Goal: Communication & Community: Answer question/provide support

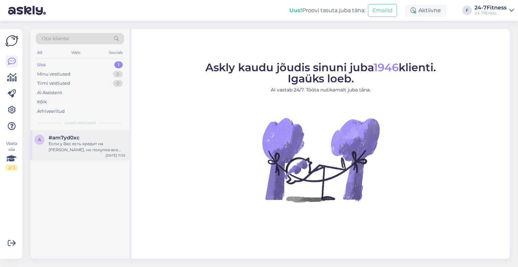
click at [70, 148] on div "Если у Вас есть кредит на [PERSON_NAME], но покупка все равно не удается, пожал…" at bounding box center [87, 147] width 77 height 12
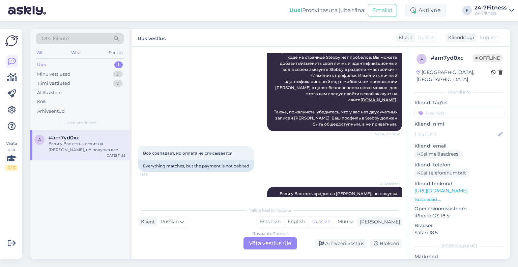
scroll to position [424, 0]
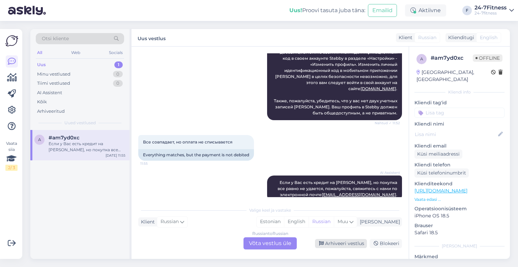
click at [344, 240] on div "Arhiveeri vestlus" at bounding box center [341, 243] width 52 height 9
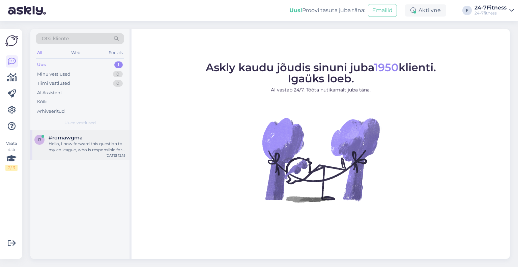
click at [78, 152] on div "Hello, I now forward this question to my colleague, who is responsible for this…" at bounding box center [87, 147] width 77 height 12
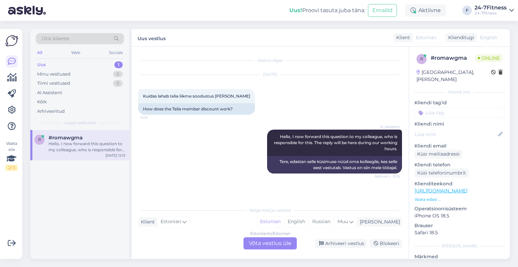
click at [286, 246] on div "Estonian to Estonian Võta vestlus üle" at bounding box center [270, 243] width 53 height 12
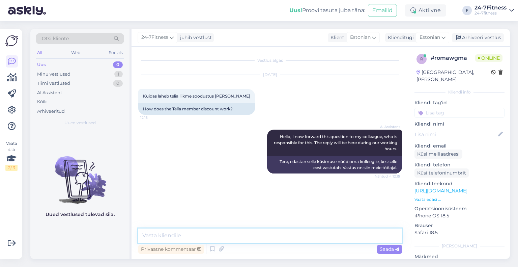
click at [246, 237] on textarea at bounding box center [270, 236] width 264 height 14
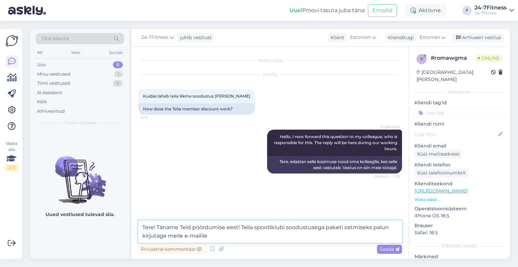
paste textarea "[EMAIL_ADDRESS][DOMAIN_NAME]"
type textarea "Tere! Täname Teid pöördumise eest! Telia spordiklubi soodustusega paketi ostmis…"
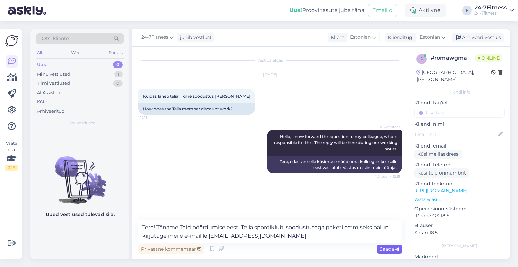
click at [385, 251] on span "Saada" at bounding box center [390, 249] width 20 height 6
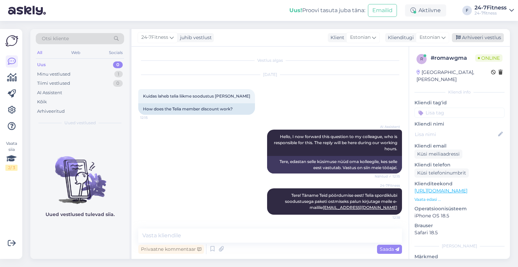
click at [486, 36] on div "Arhiveeri vestlus" at bounding box center [478, 37] width 52 height 9
